Goal: Information Seeking & Learning: Learn about a topic

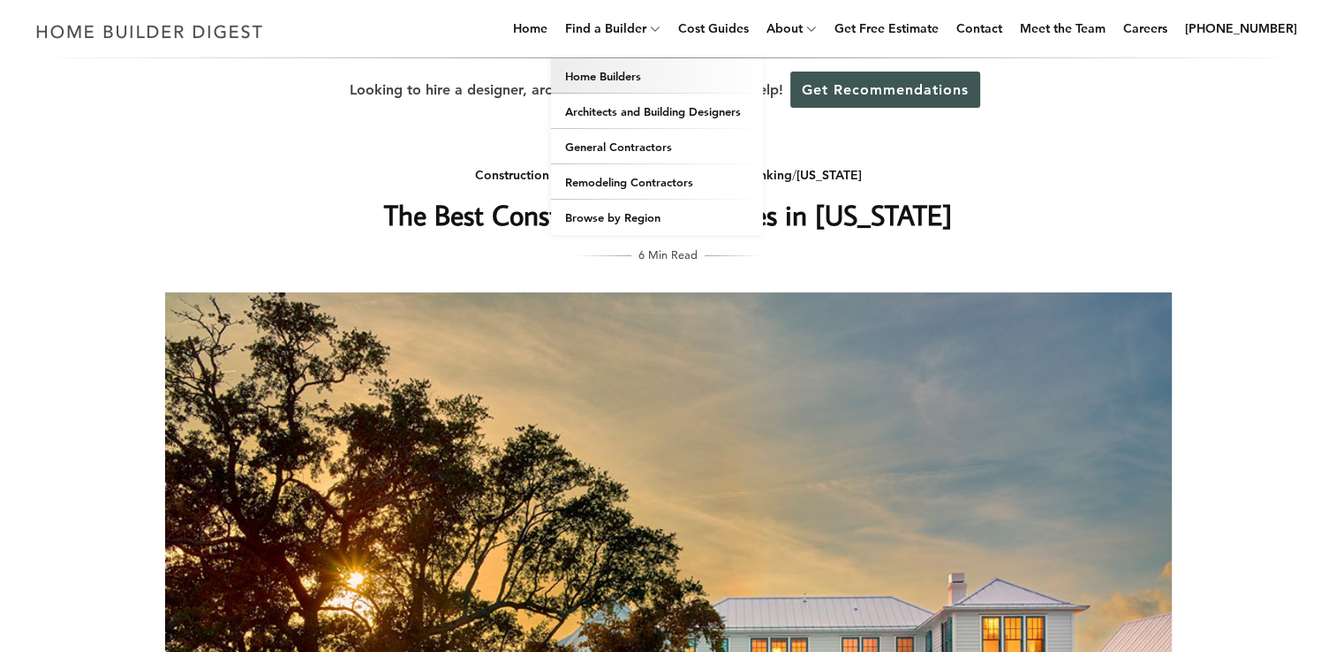
click at [680, 75] on link "Home Builders" at bounding box center [657, 75] width 212 height 35
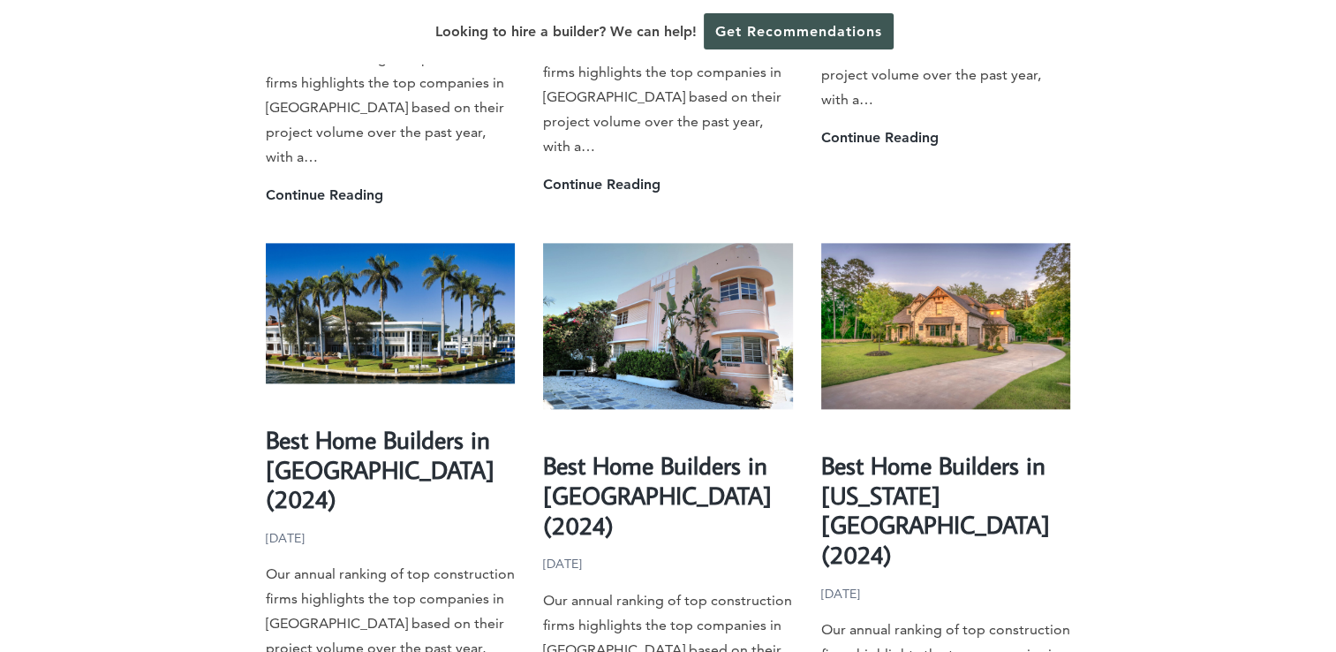
scroll to position [2259, 0]
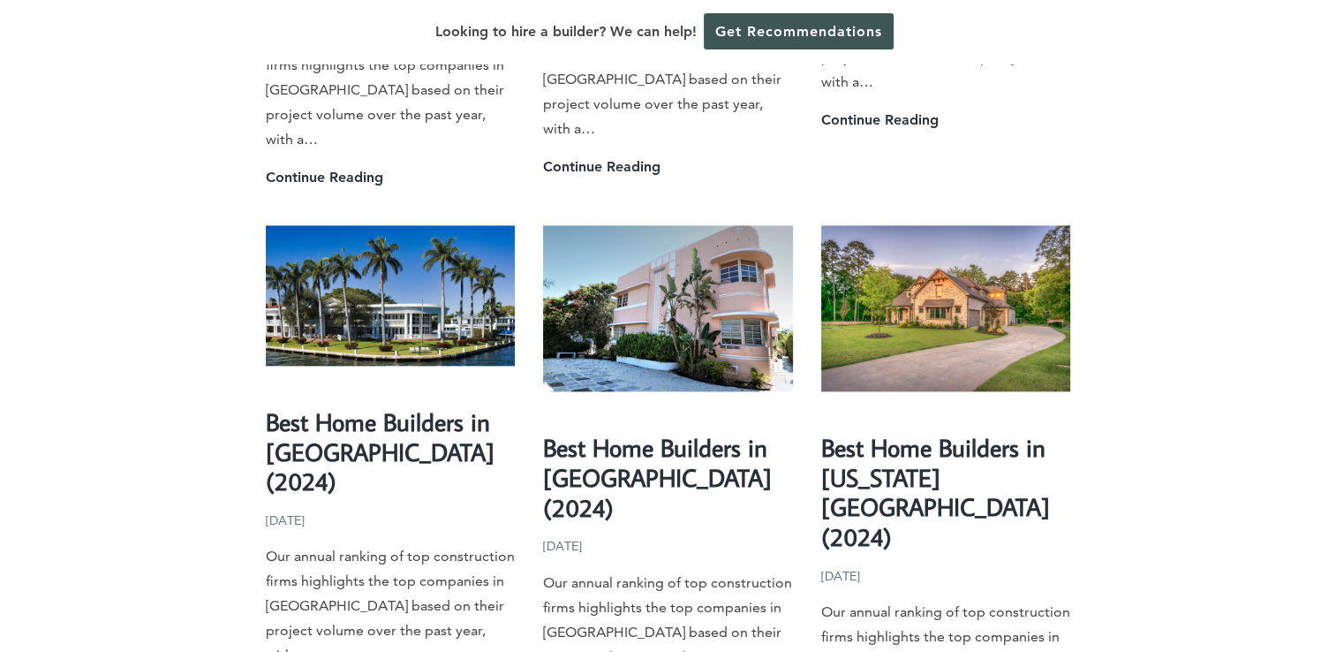
click at [951, 225] on img at bounding box center [946, 308] width 250 height 166
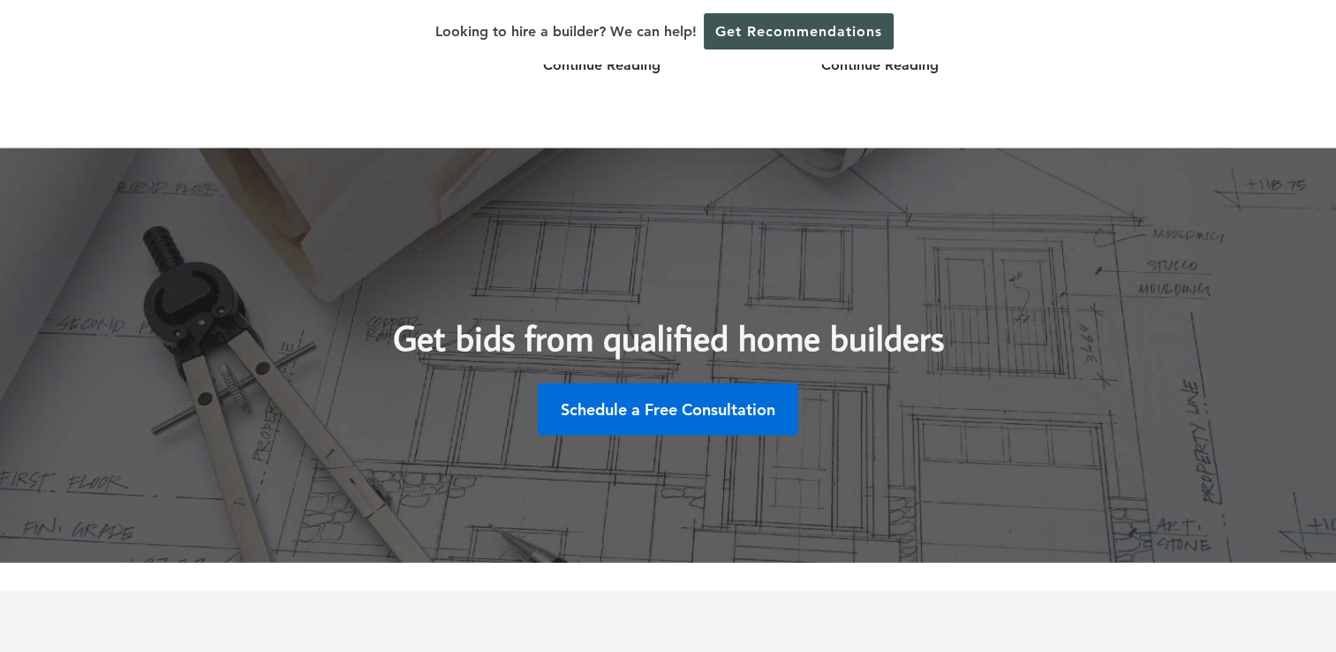
scroll to position [5296, 0]
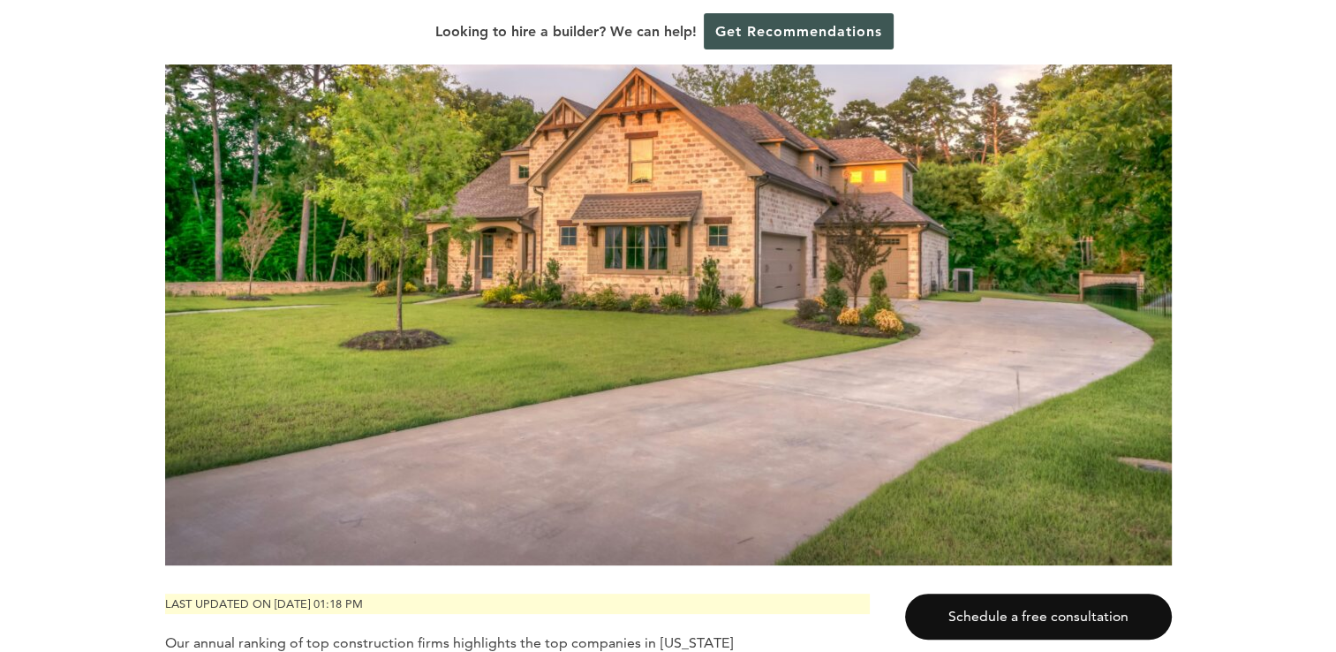
scroll to position [389, 0]
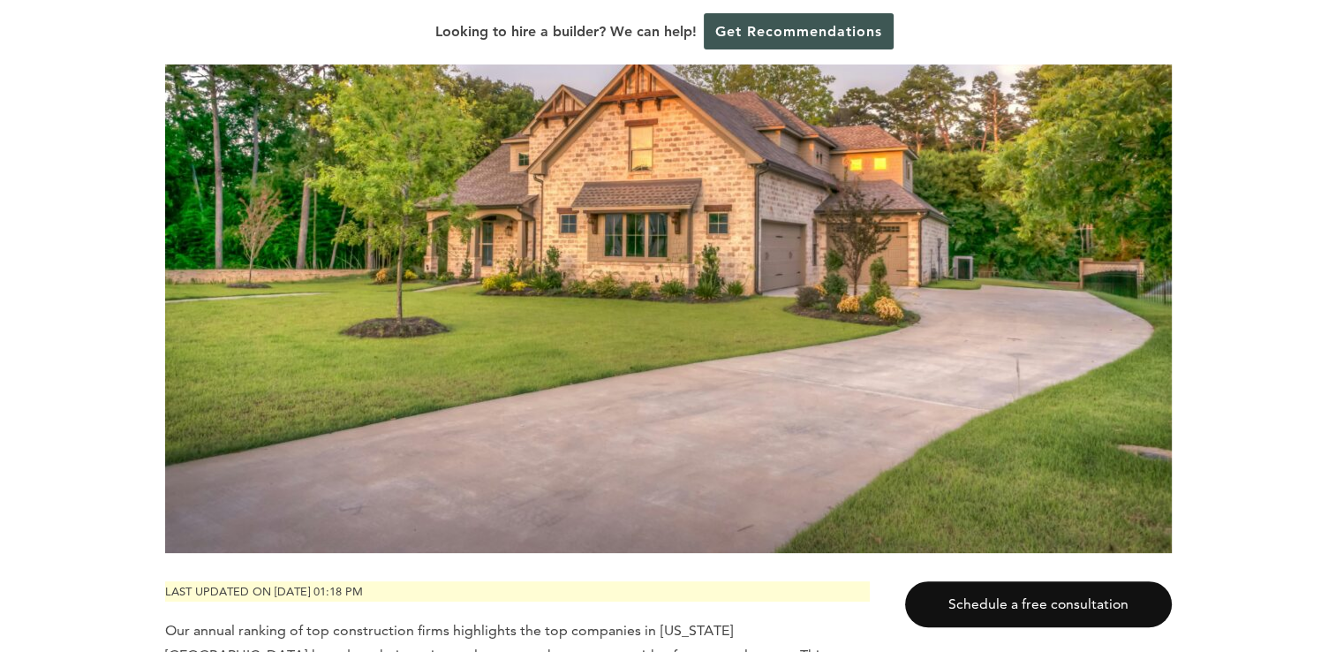
click at [979, 267] on img at bounding box center [668, 218] width 1007 height 670
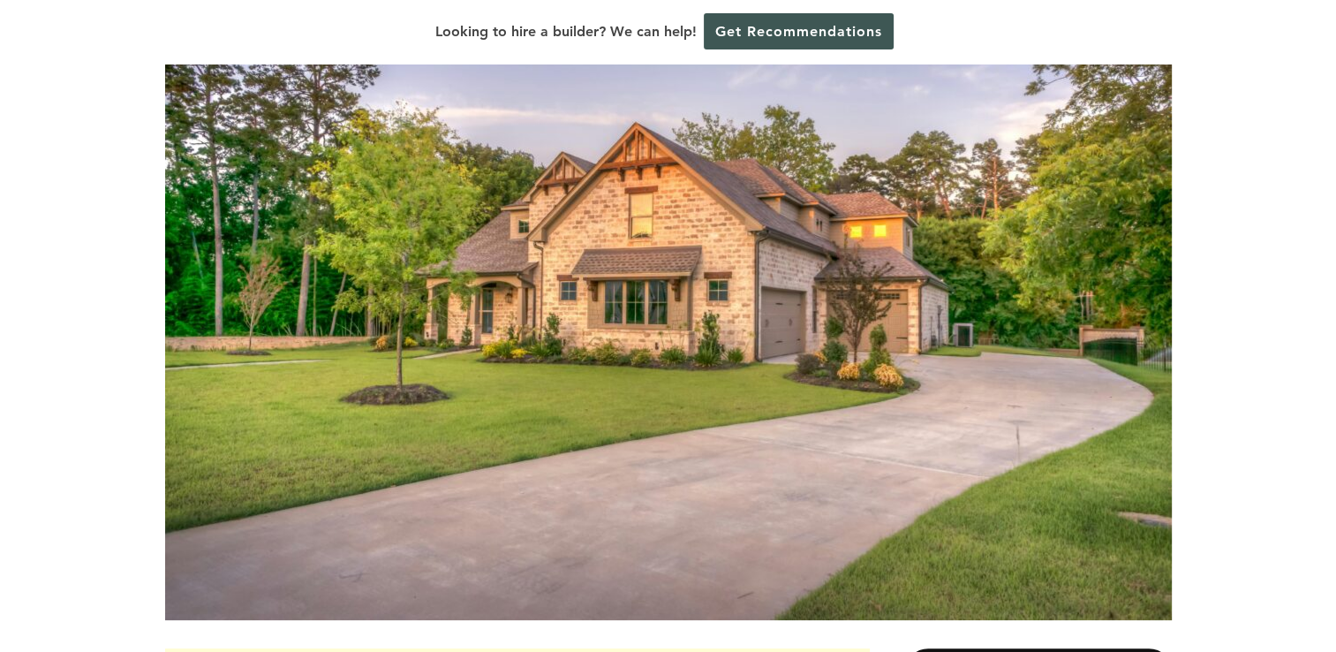
scroll to position [306, 0]
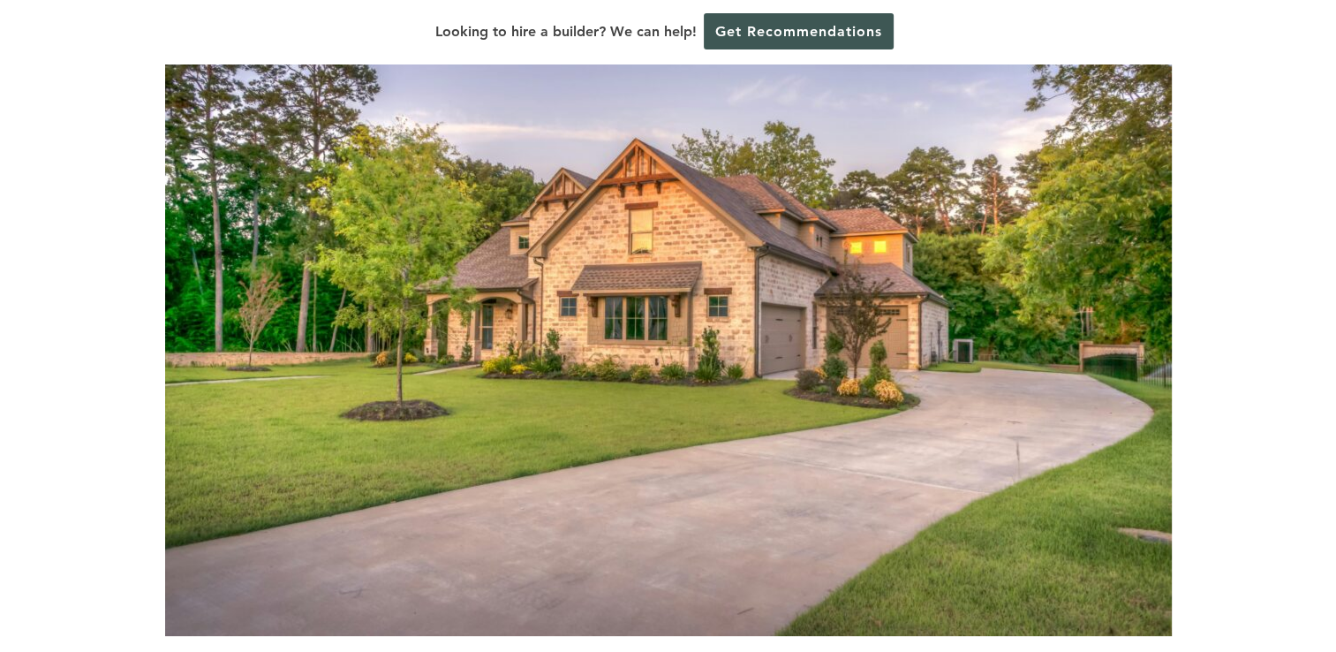
click at [964, 374] on img at bounding box center [668, 301] width 1007 height 670
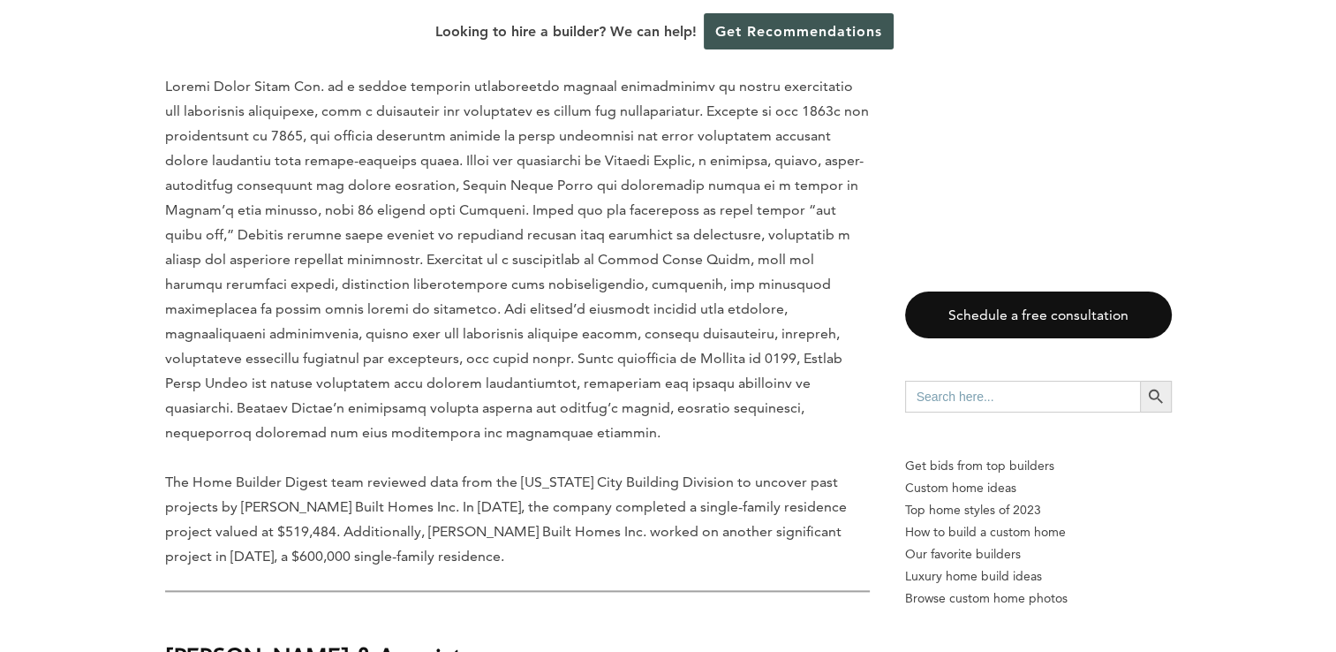
scroll to position [1918, 0]
